Goal: Navigation & Orientation: Understand site structure

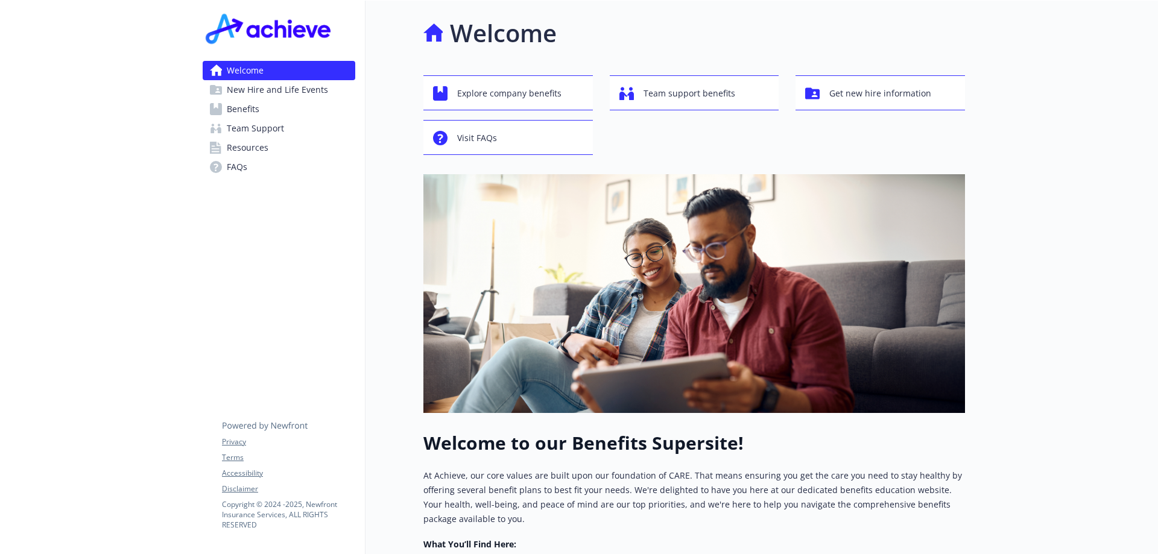
click at [255, 113] on span "Benefits" at bounding box center [243, 109] width 33 height 19
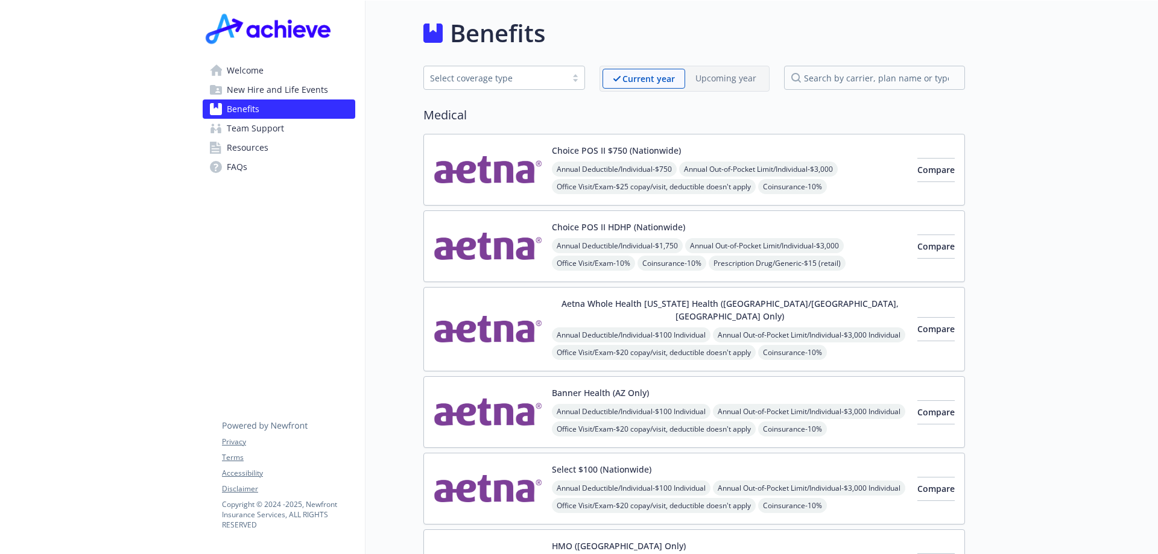
click at [284, 88] on span "New Hire and Life Events" at bounding box center [277, 89] width 101 height 19
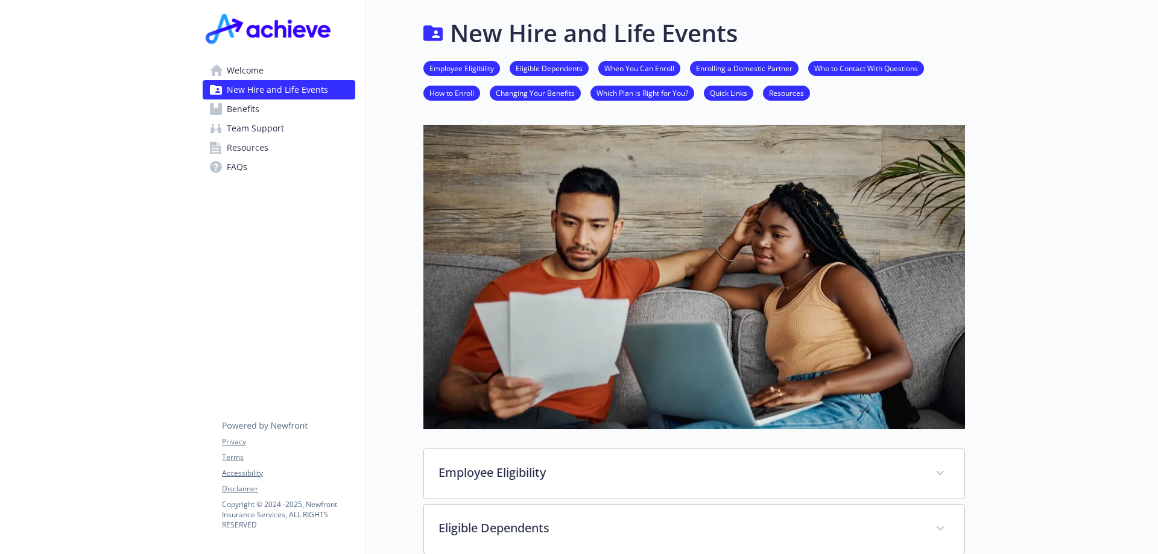
click at [250, 142] on span "Resources" at bounding box center [248, 147] width 42 height 19
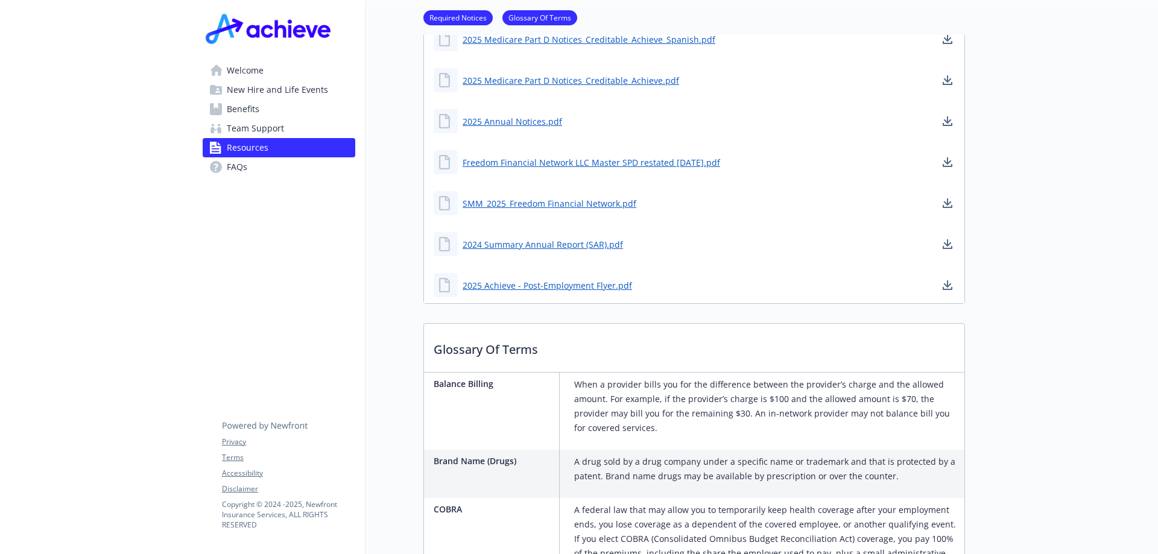
scroll to position [603, 0]
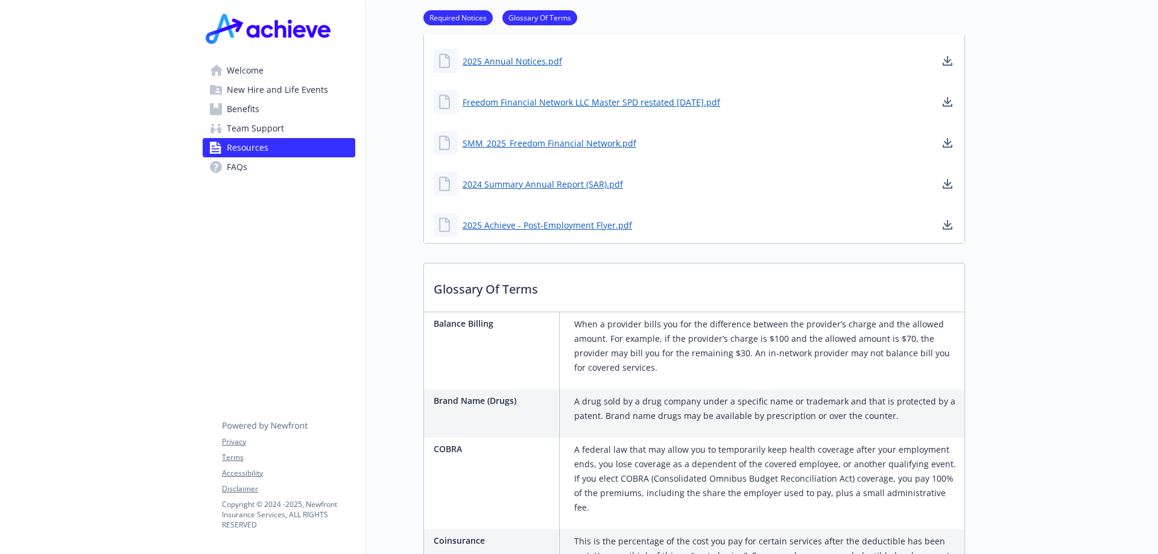
click at [314, 132] on link "Team Support" at bounding box center [279, 128] width 153 height 19
